Goal: Transaction & Acquisition: Subscribe to service/newsletter

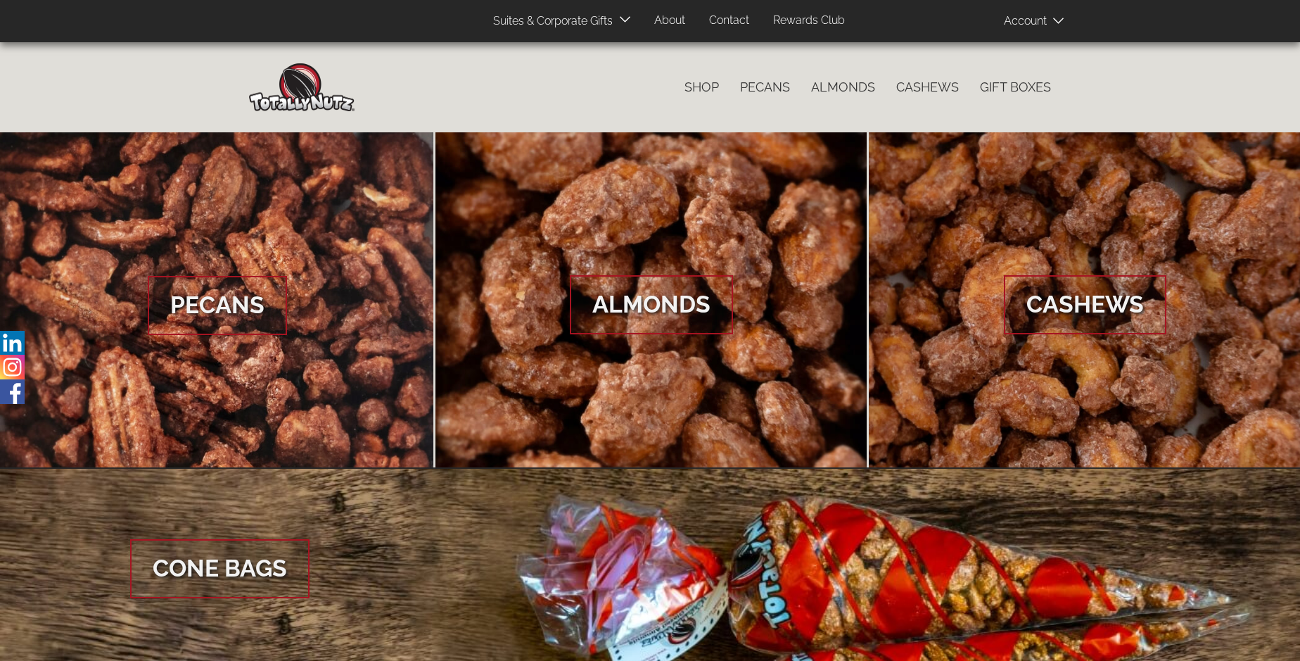
scroll to position [2103, 0]
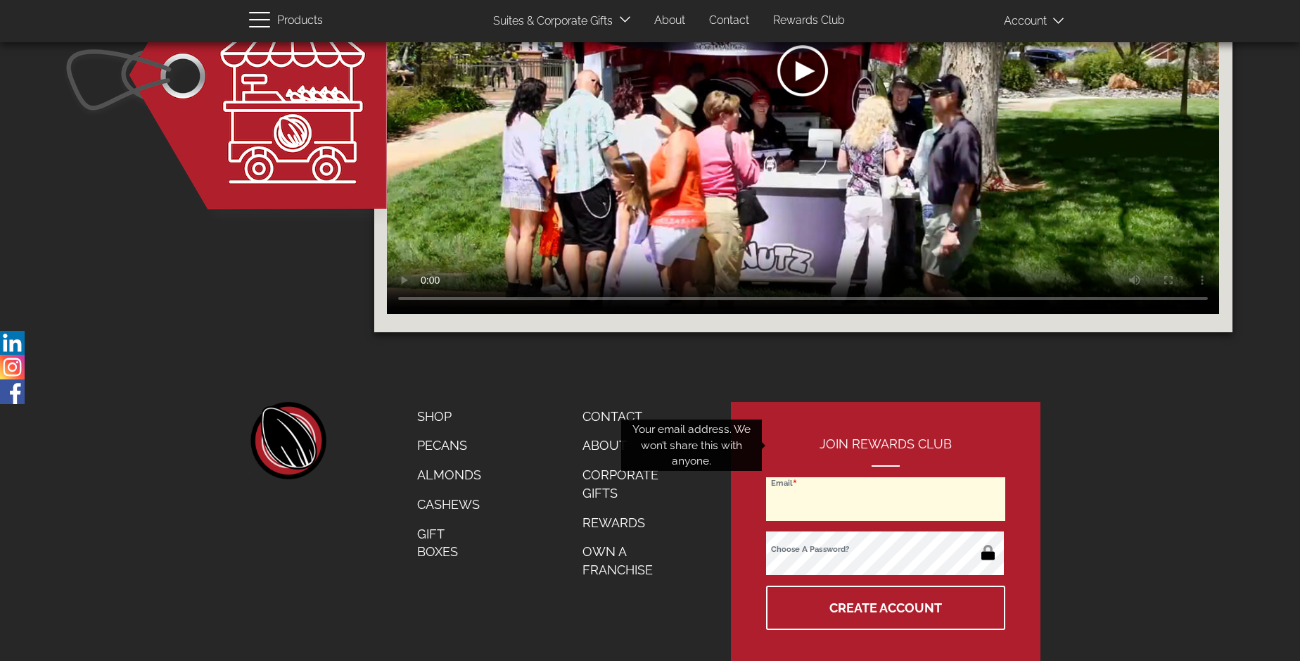
click at [887, 477] on input "Email" at bounding box center [885, 499] width 239 height 44
type input "mike@firehousecoffee.com"
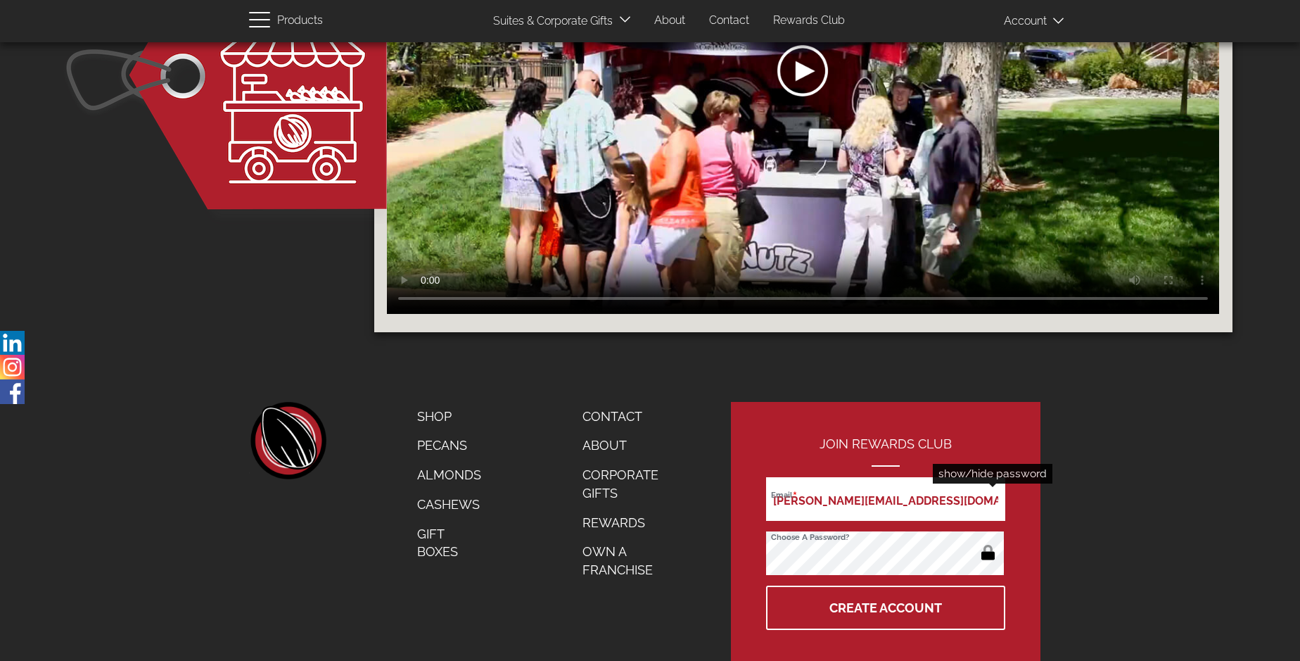
click at [988, 543] on button "button" at bounding box center [988, 554] width 27 height 23
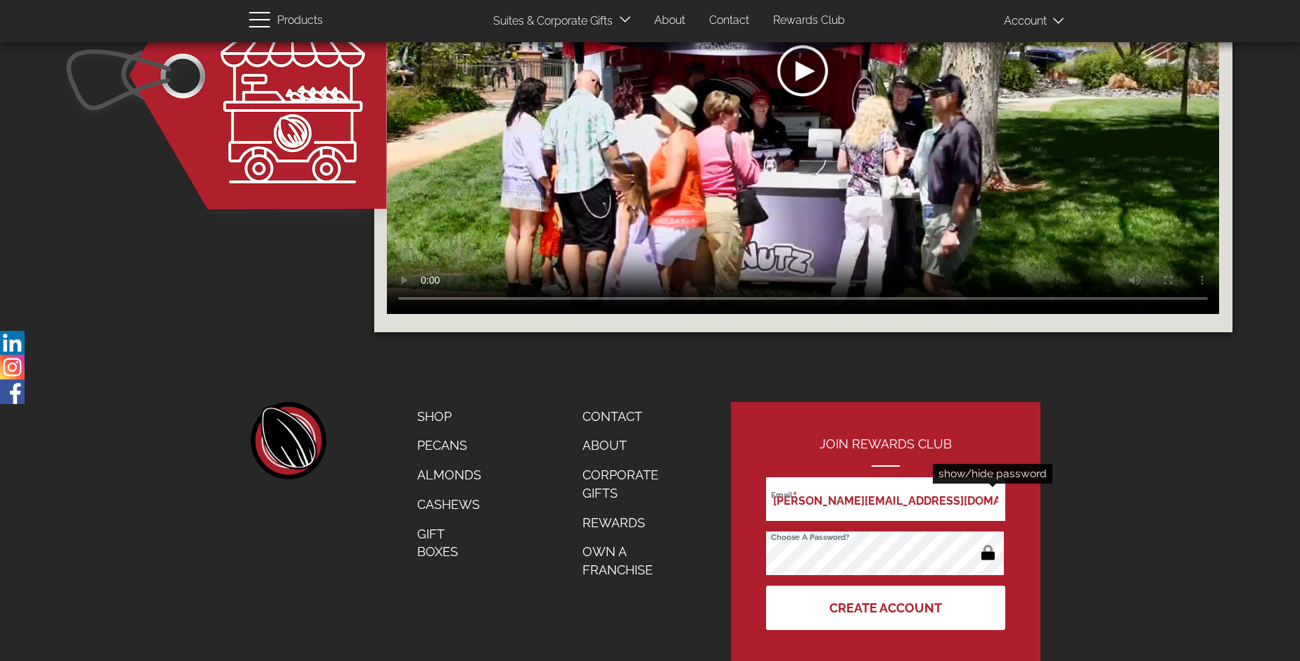
click at [887, 585] on button "Create Account" at bounding box center [885, 607] width 239 height 44
